Goal: Browse casually: Explore the website without a specific task or goal

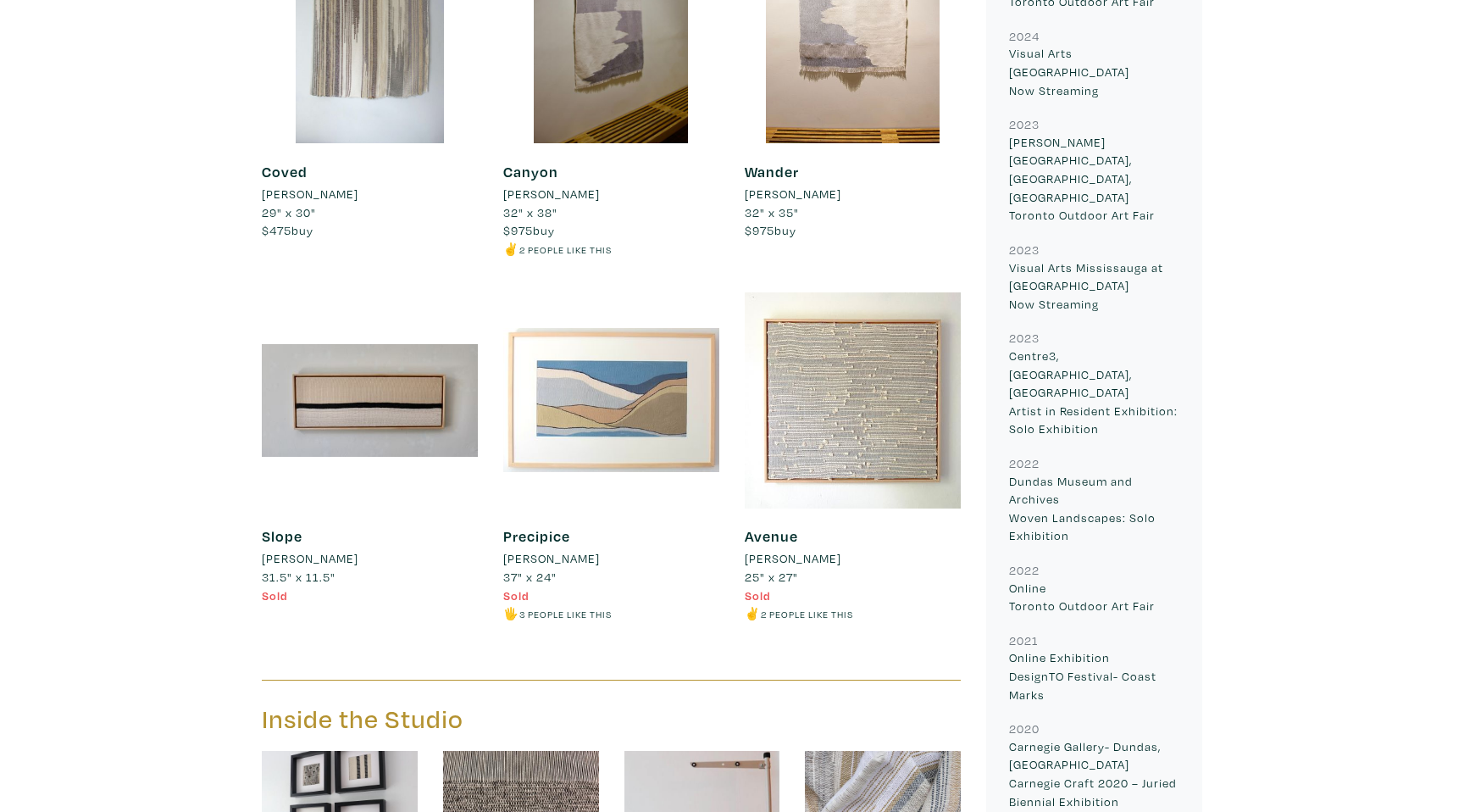
scroll to position [1439, 0]
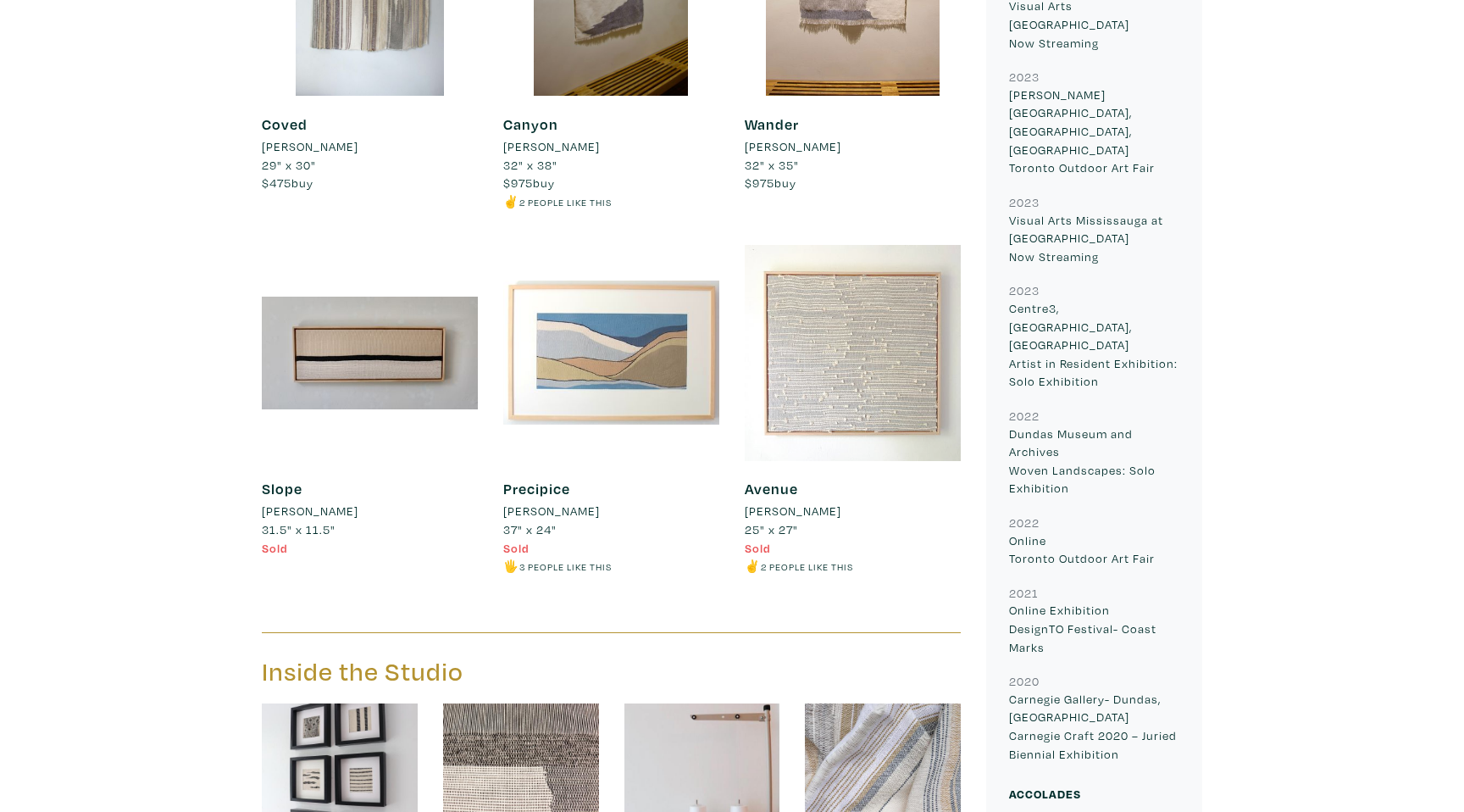
click at [894, 432] on div at bounding box center [853, 353] width 216 height 216
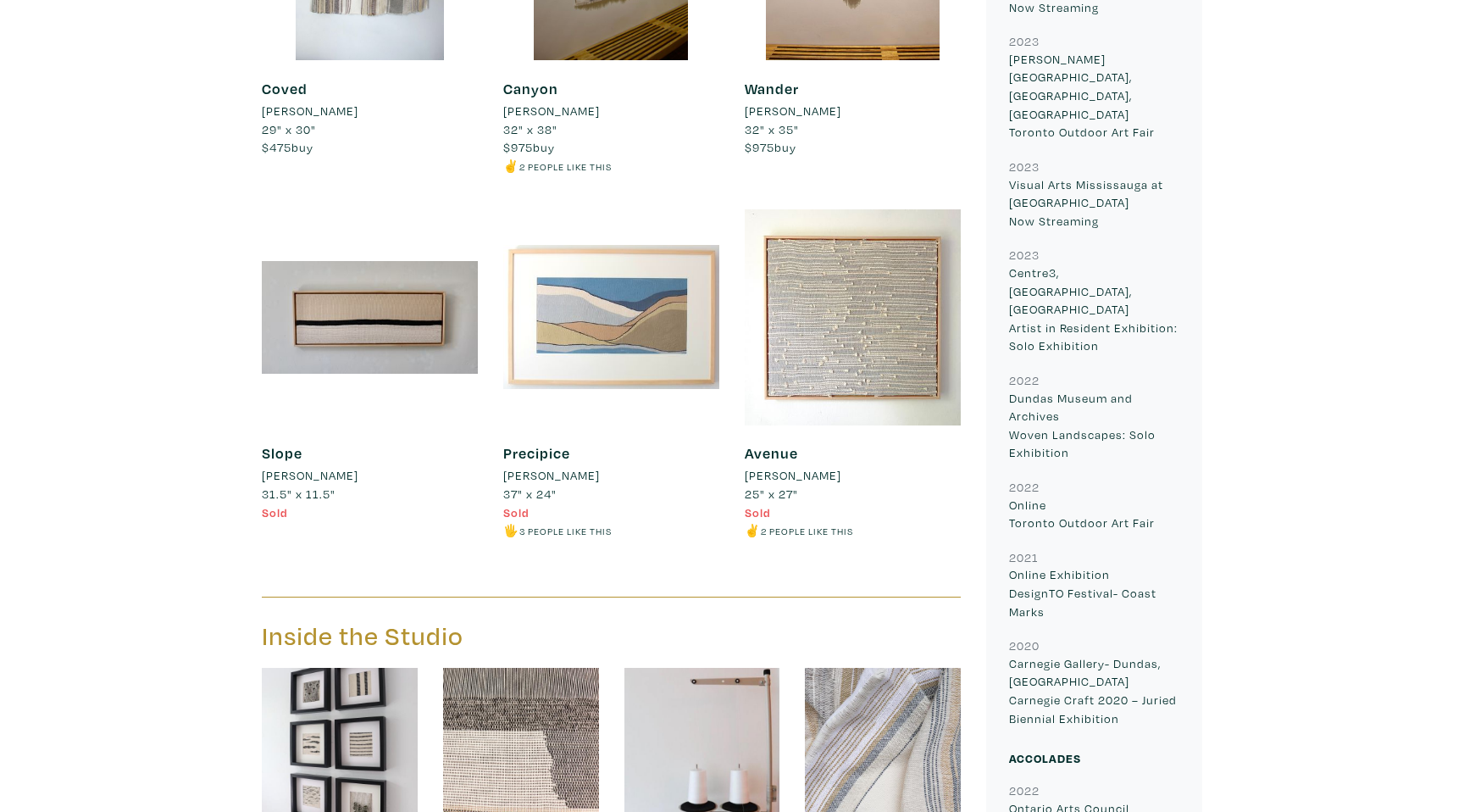
scroll to position [1280, 0]
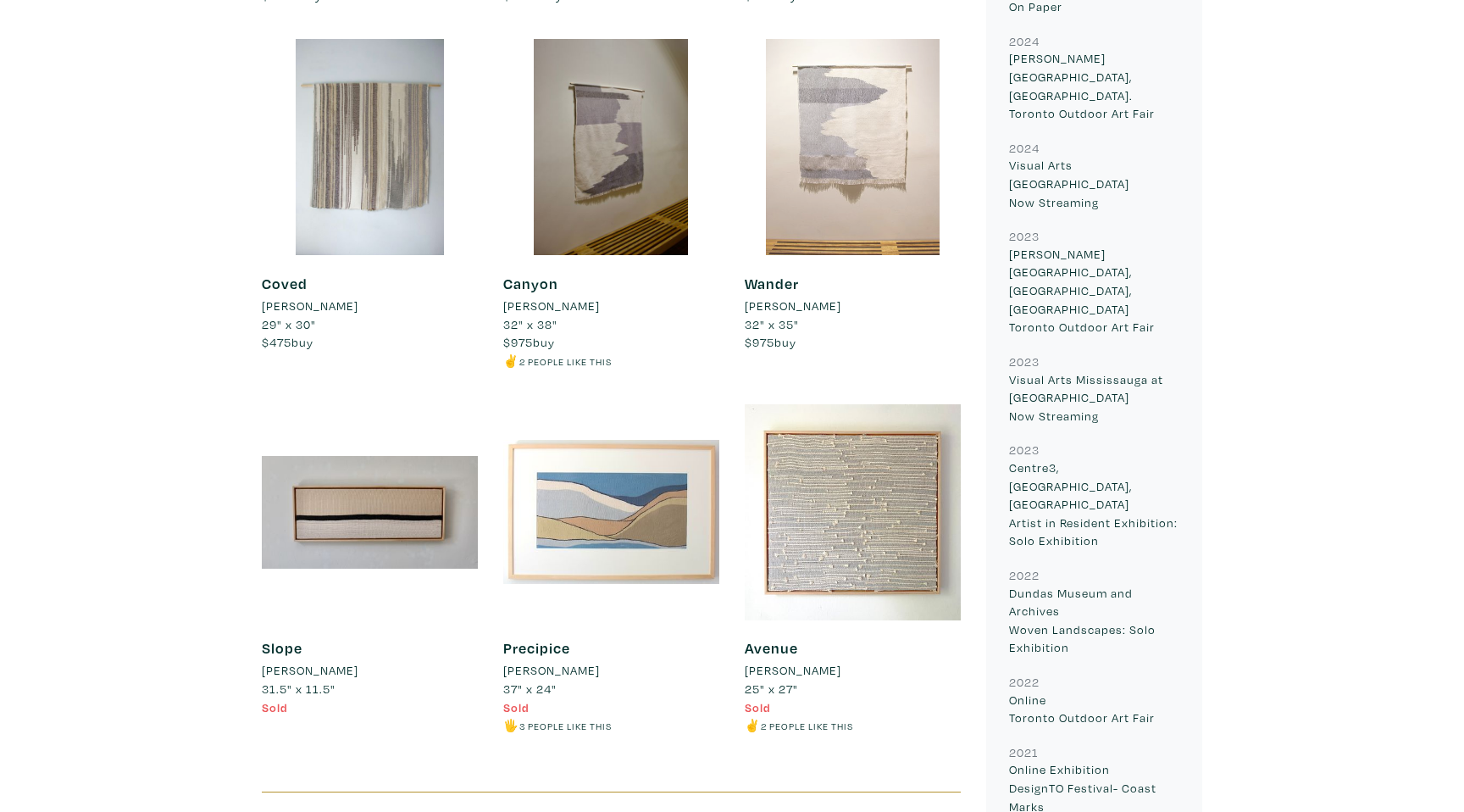
click at [805, 224] on div at bounding box center [853, 147] width 216 height 216
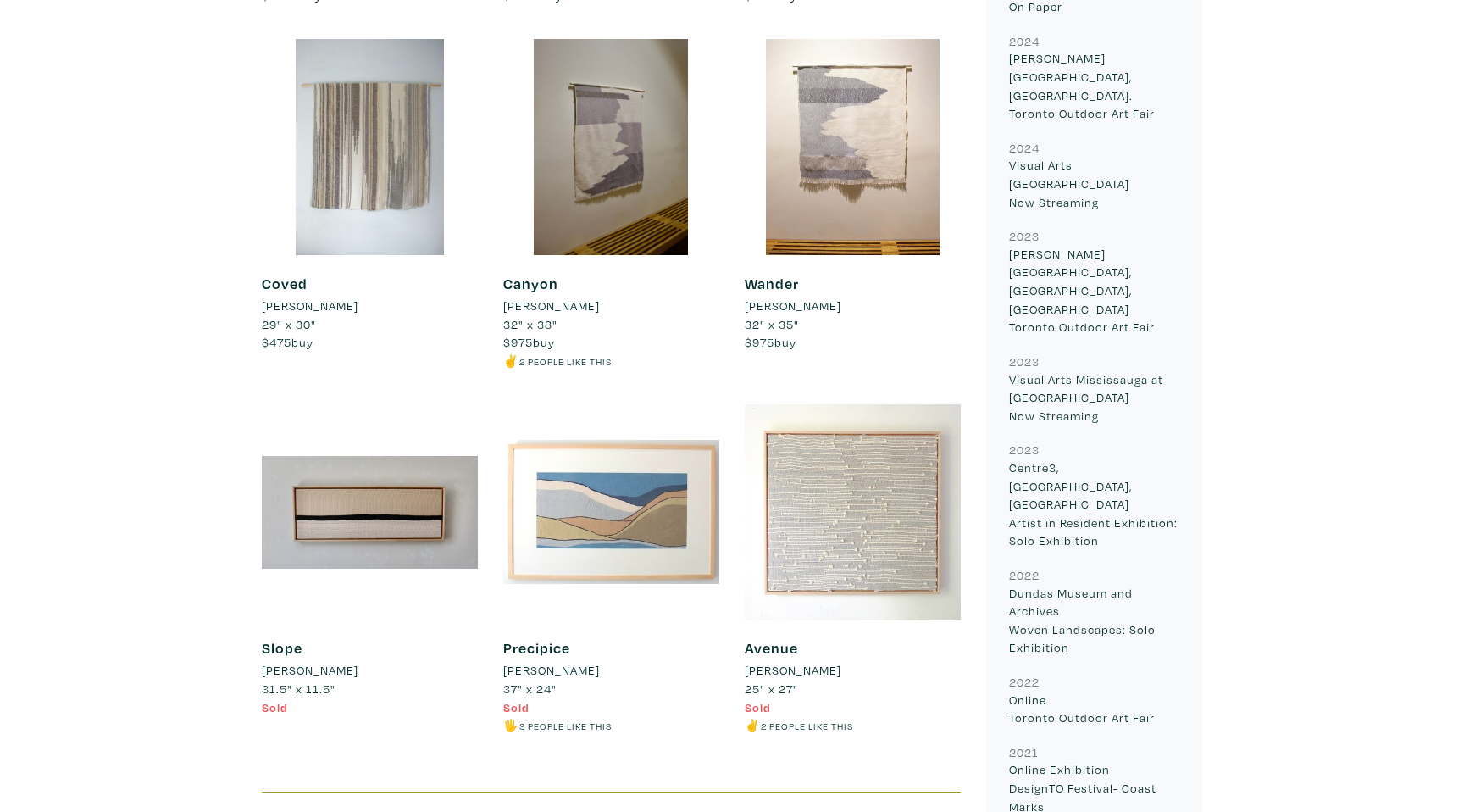
click at [870, 486] on div at bounding box center [853, 513] width 216 height 216
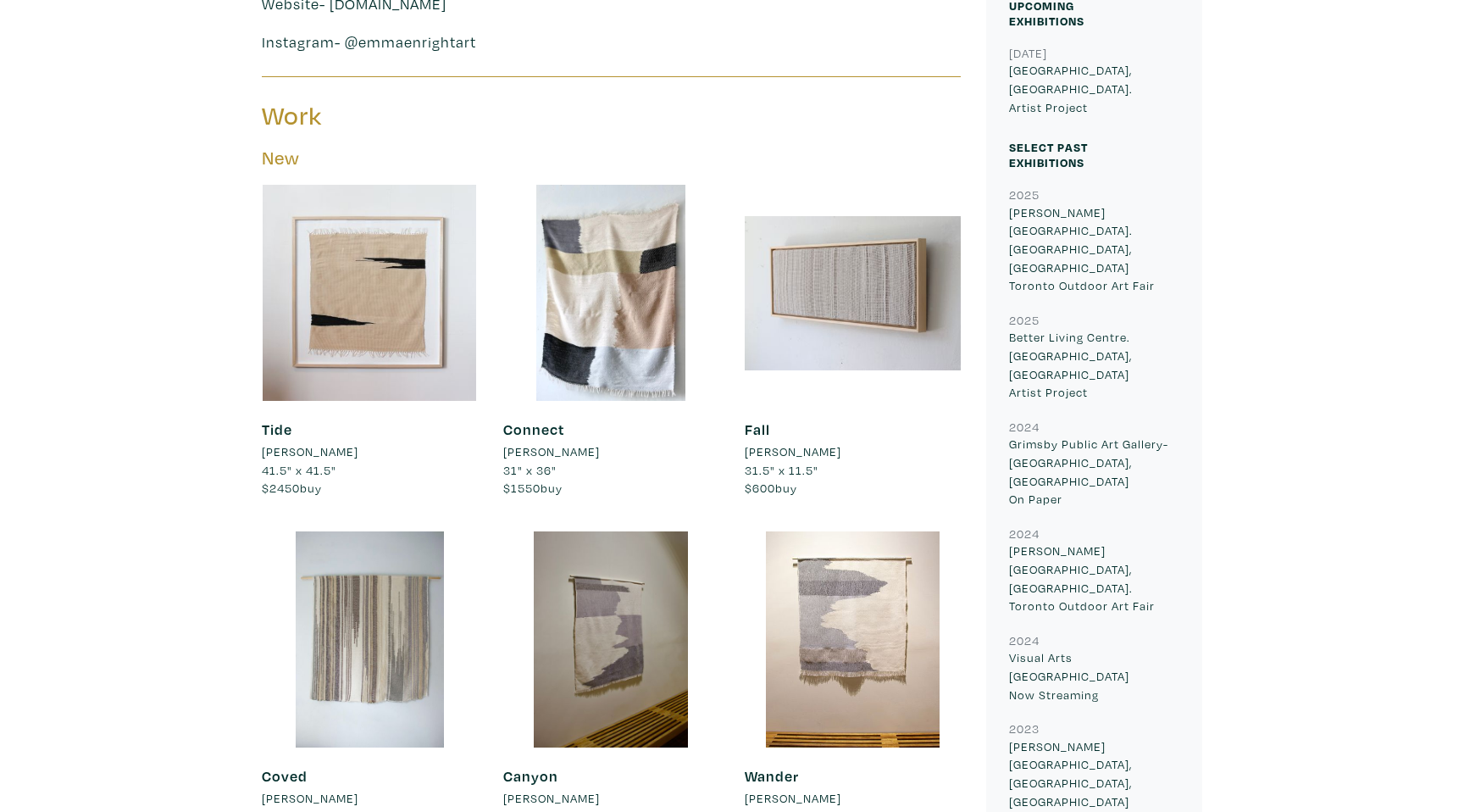
scroll to position [573, 0]
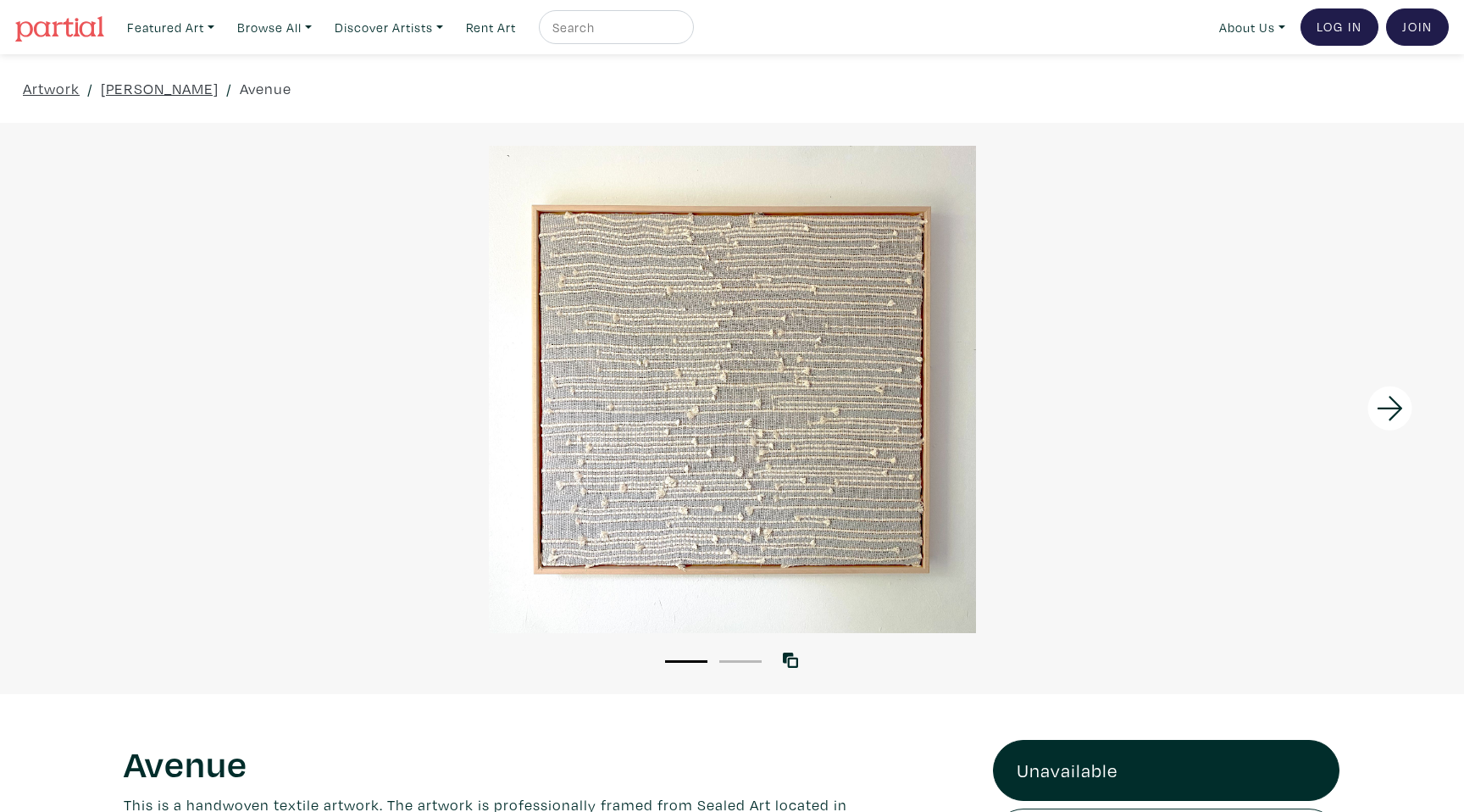
click at [716, 390] on div at bounding box center [732, 390] width 1464 height 487
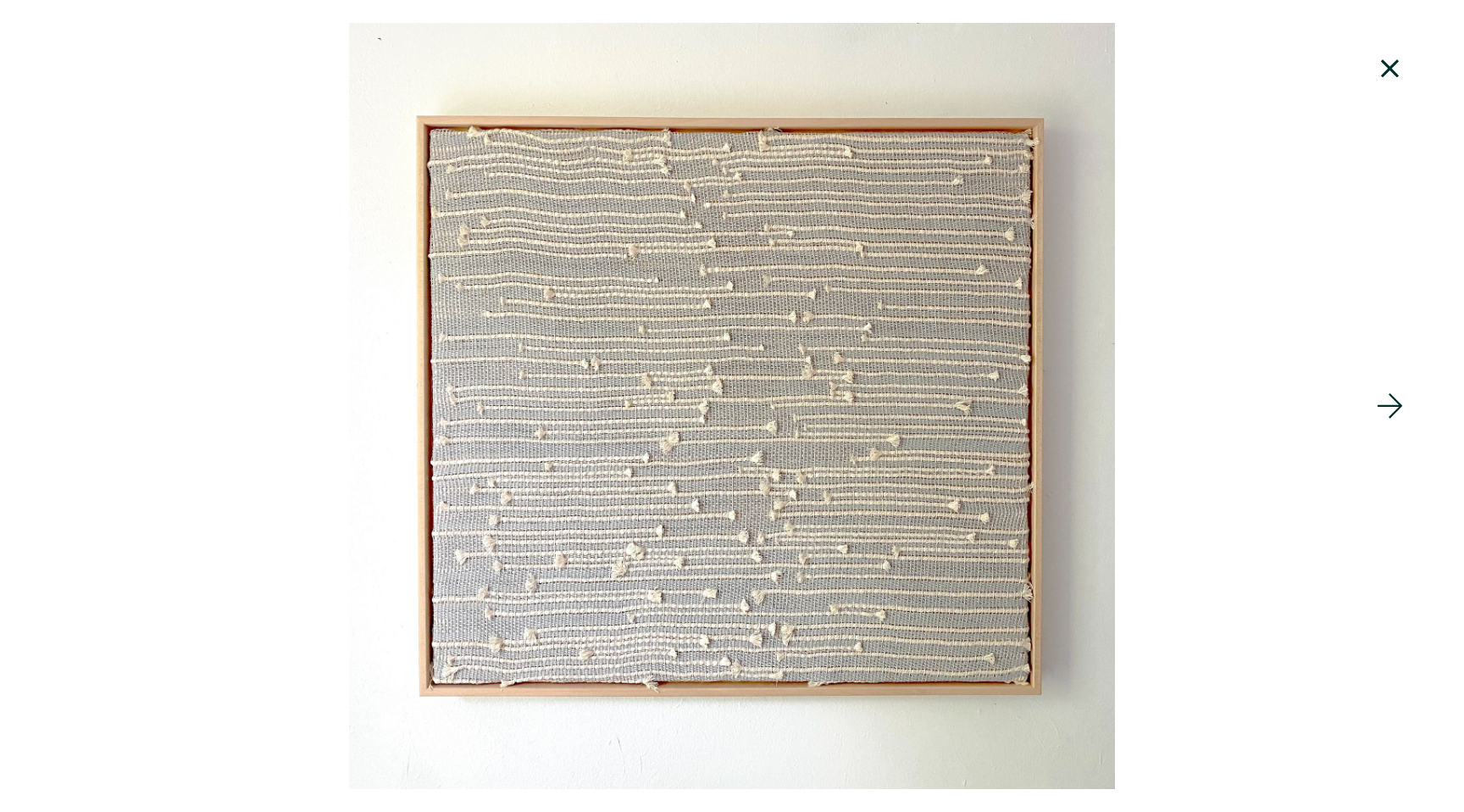
click at [1383, 93] on div at bounding box center [1281, 406] width 366 height 812
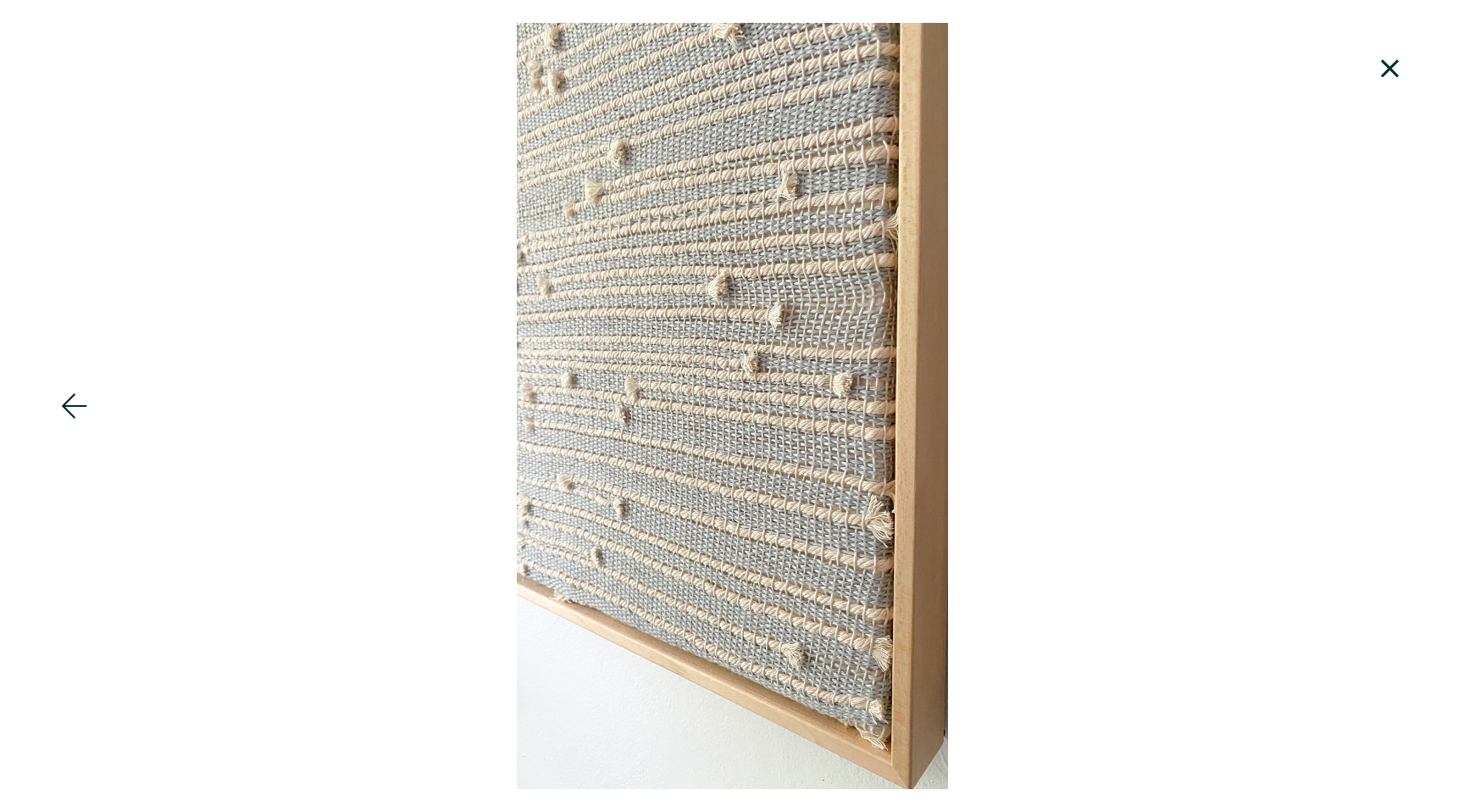
click at [1389, 71] on icon at bounding box center [1390, 68] width 18 height 18
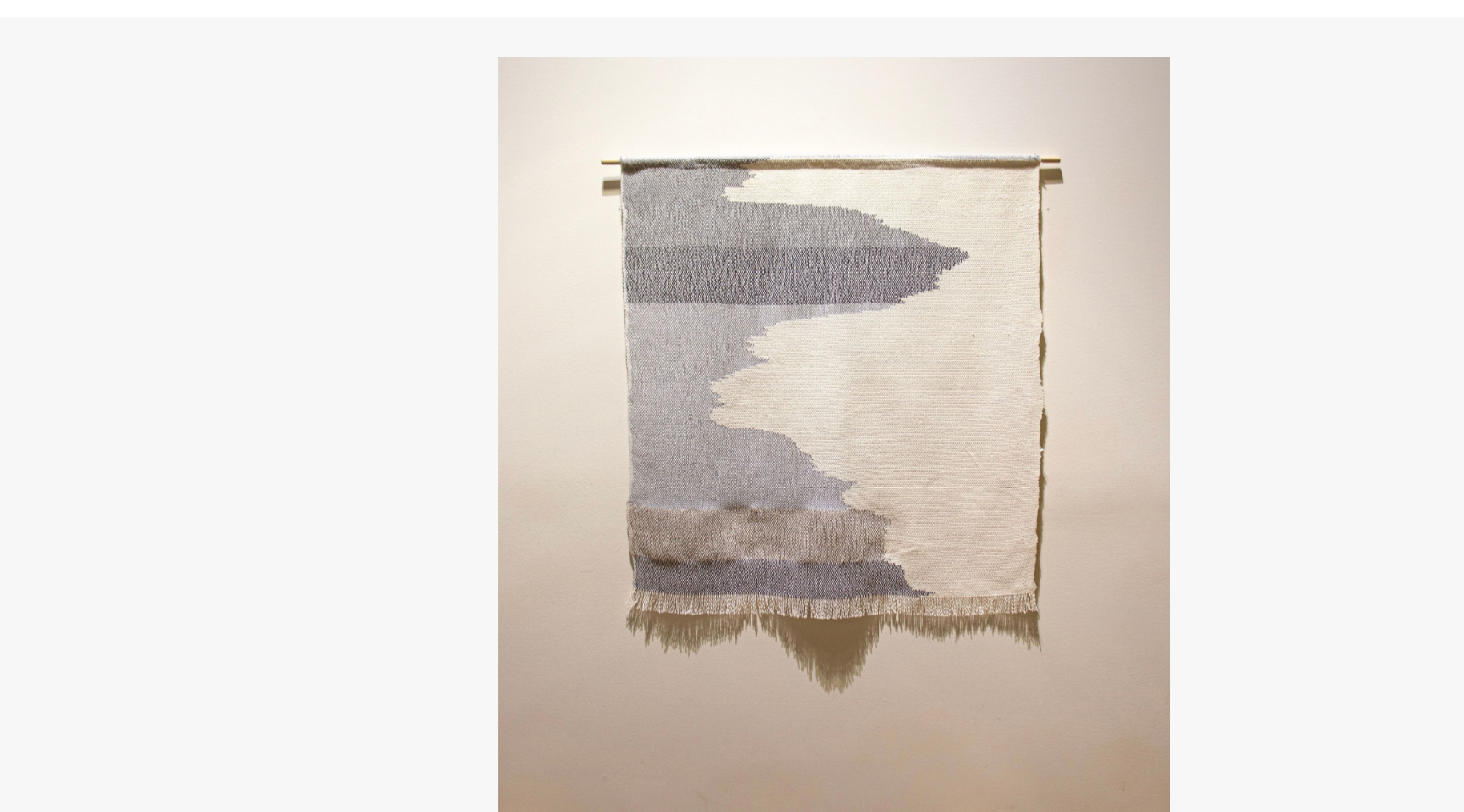
click at [885, 385] on div at bounding box center [732, 390] width 1464 height 487
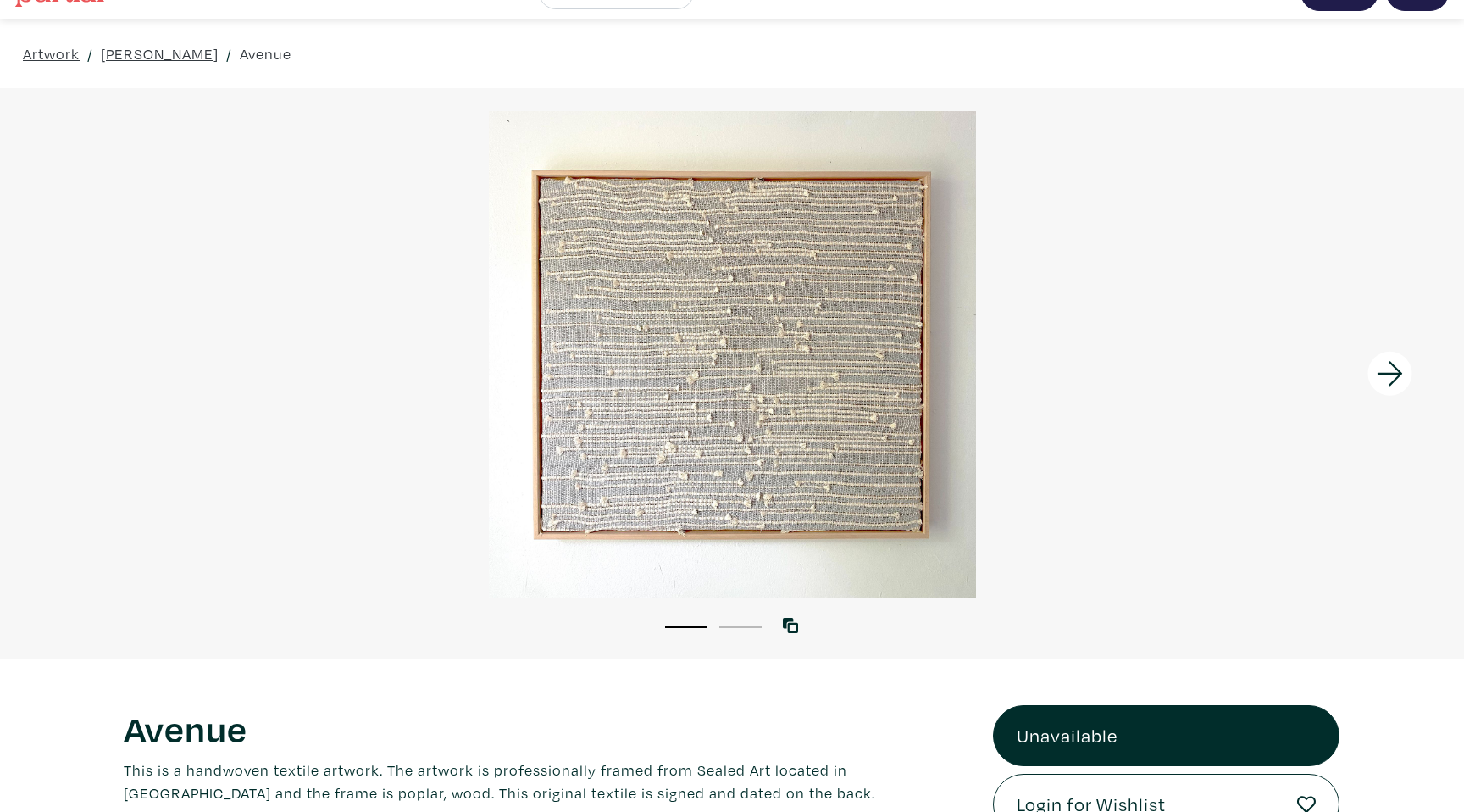
scroll to position [47, 0]
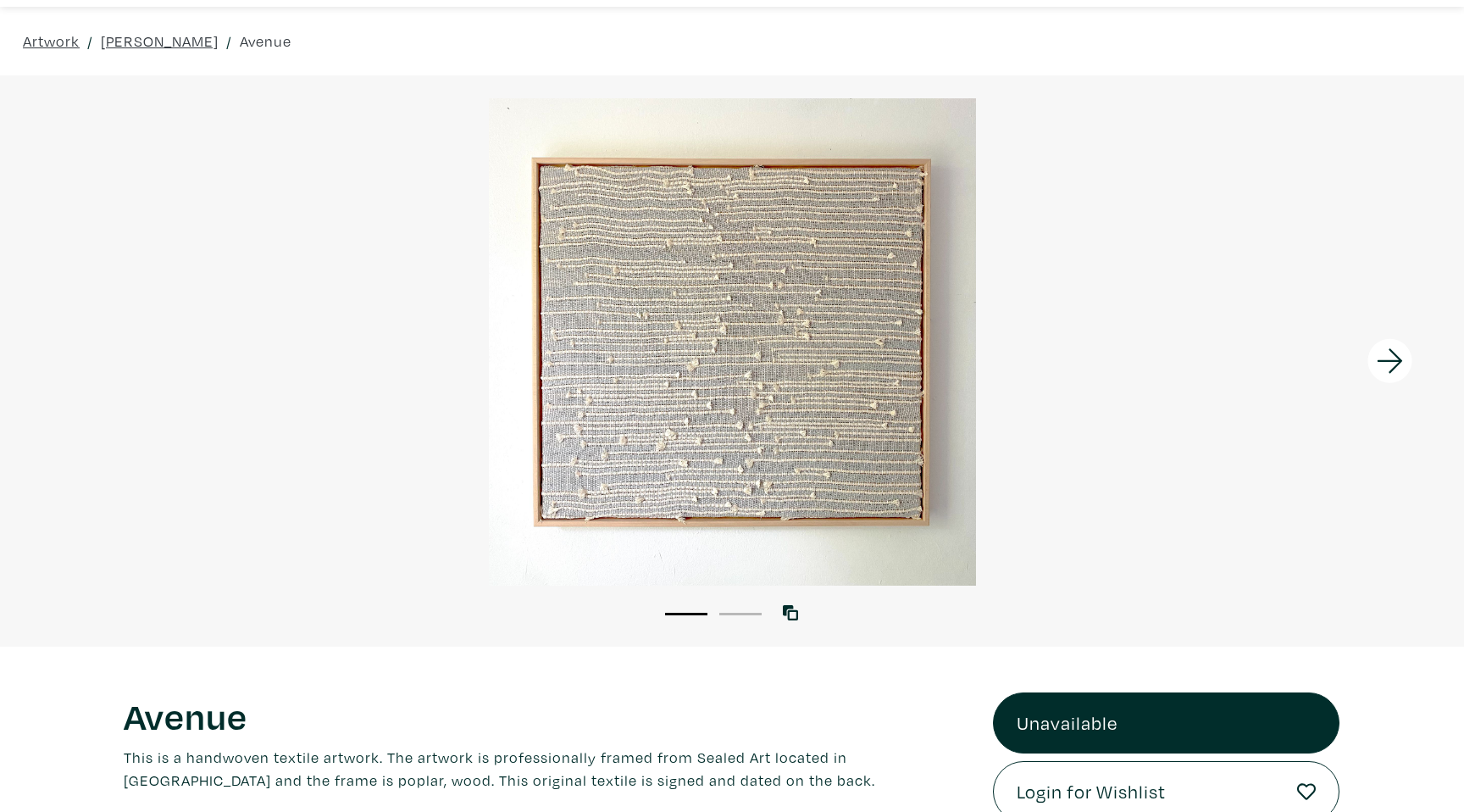
click at [866, 352] on div at bounding box center [732, 342] width 1464 height 487
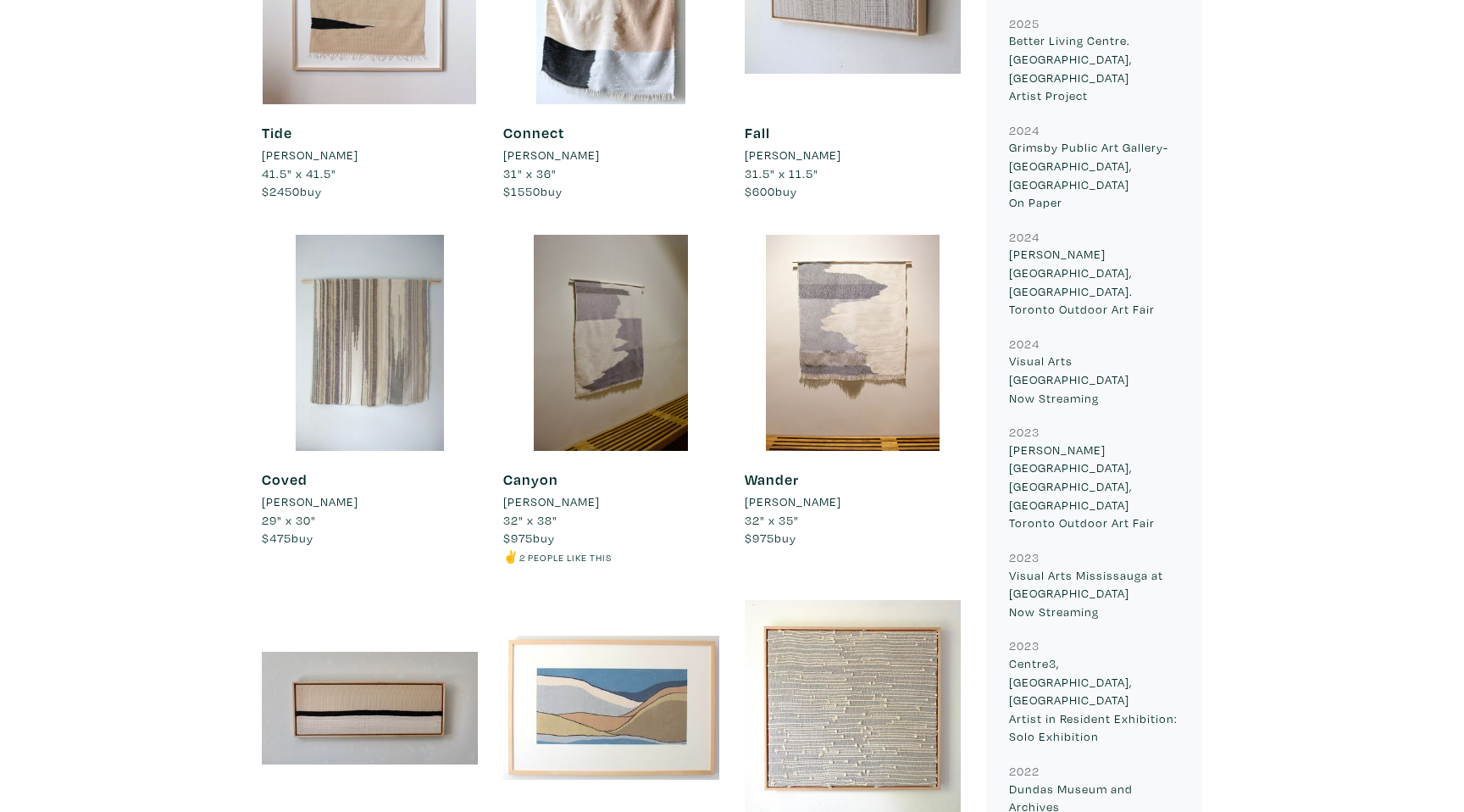
scroll to position [1121, 0]
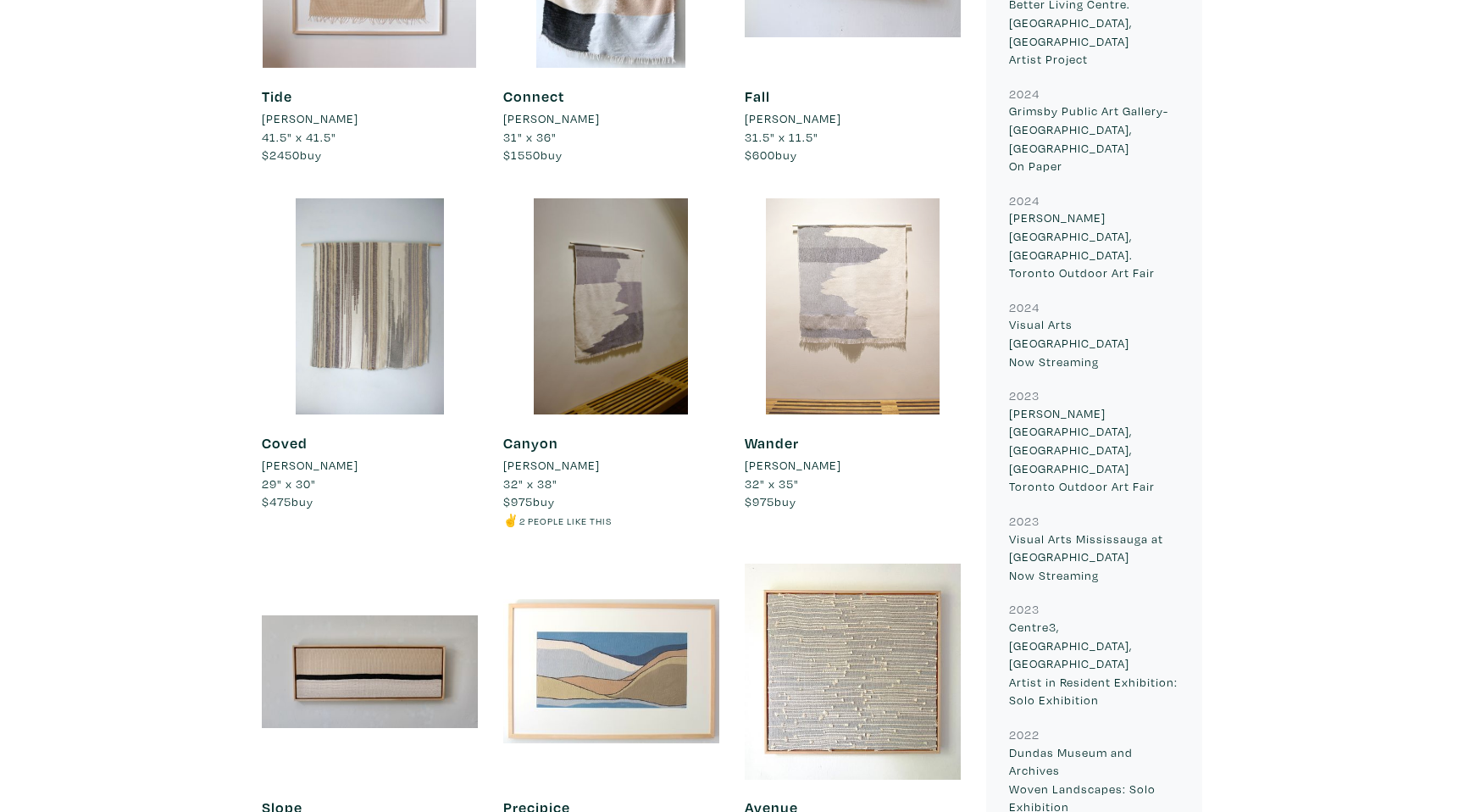
click at [833, 357] on div at bounding box center [853, 307] width 216 height 216
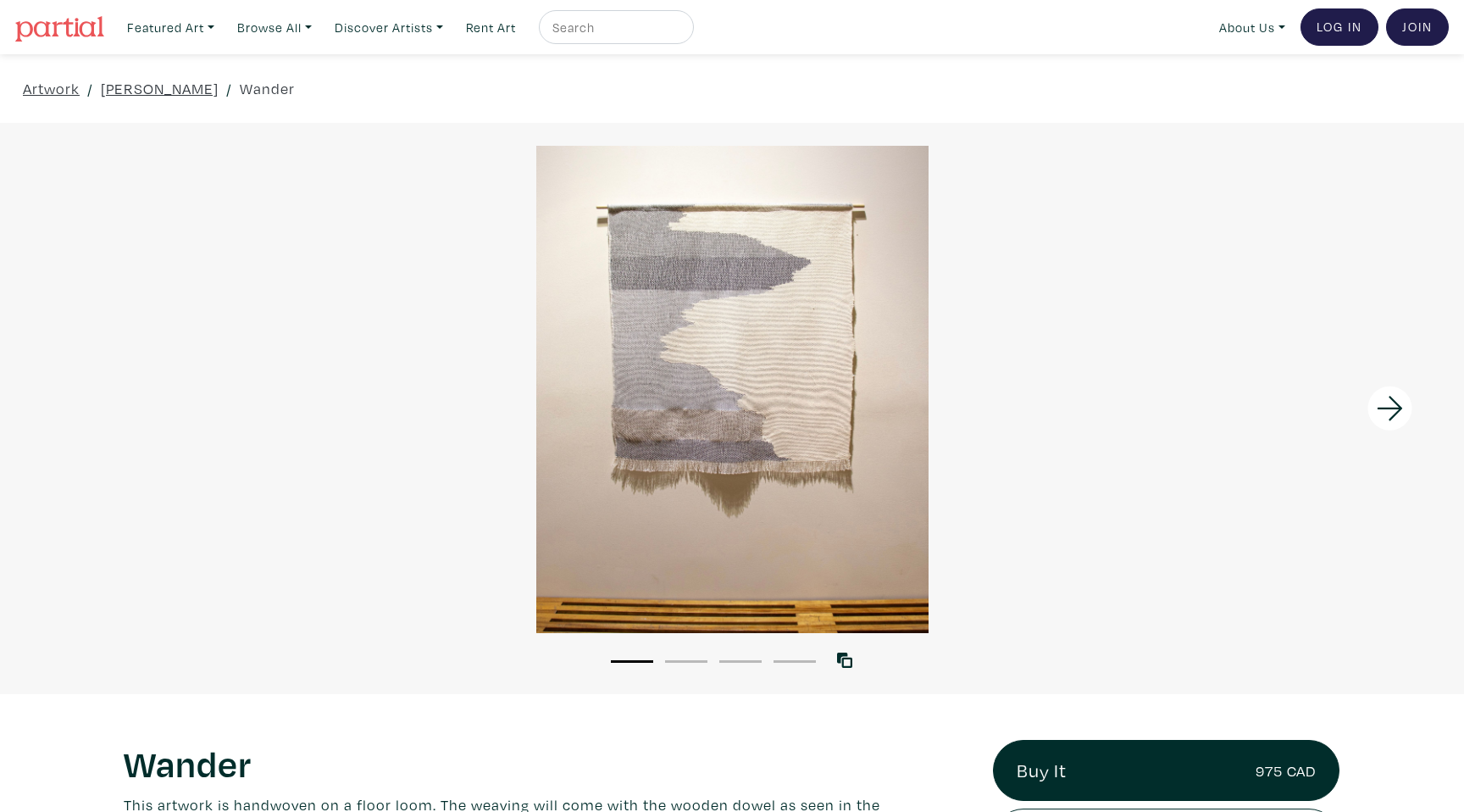
click at [664, 312] on div at bounding box center [732, 390] width 1464 height 487
